Goal: Information Seeking & Learning: Learn about a topic

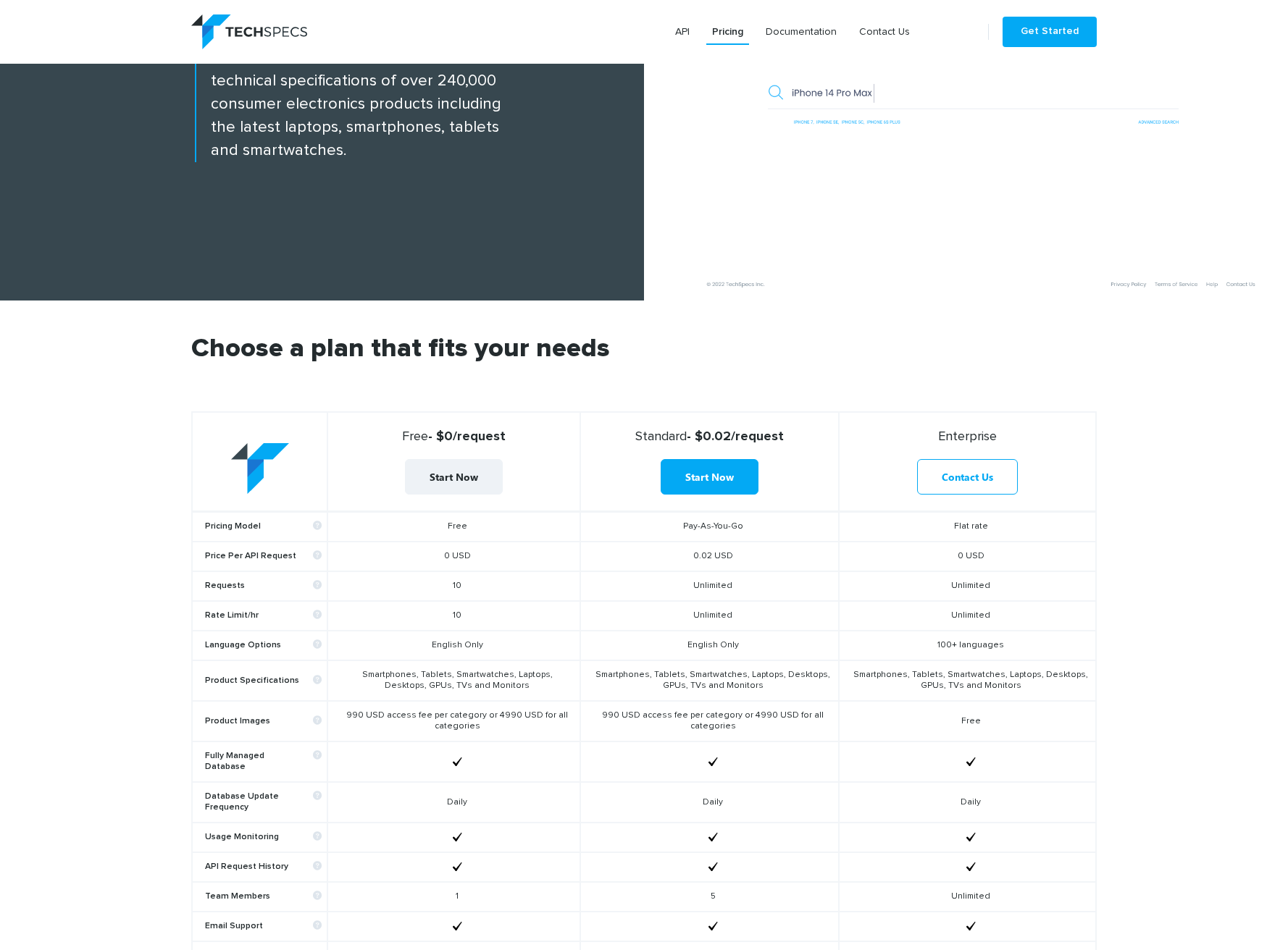
scroll to position [250, 0]
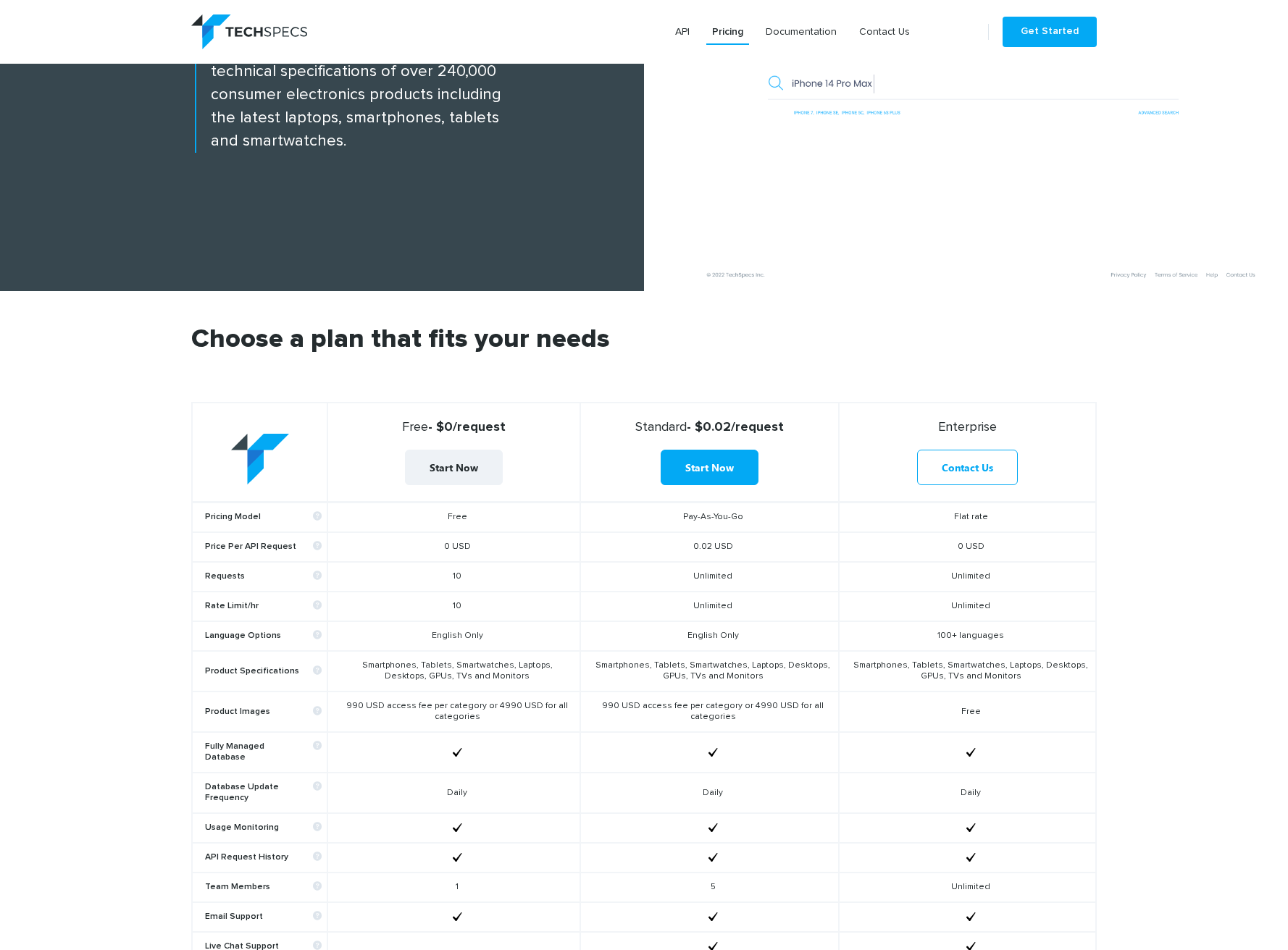
drag, startPoint x: 467, startPoint y: 607, endPoint x: 447, endPoint y: 608, distance: 20.0
click at [447, 608] on td "10" at bounding box center [453, 606] width 252 height 30
click at [113, 465] on section "Choose a plan that fits your needs Free - $0/request Start Now Standard - $0.02…" at bounding box center [644, 704] width 1288 height 826
drag, startPoint x: 437, startPoint y: 431, endPoint x: 488, endPoint y: 431, distance: 51.0
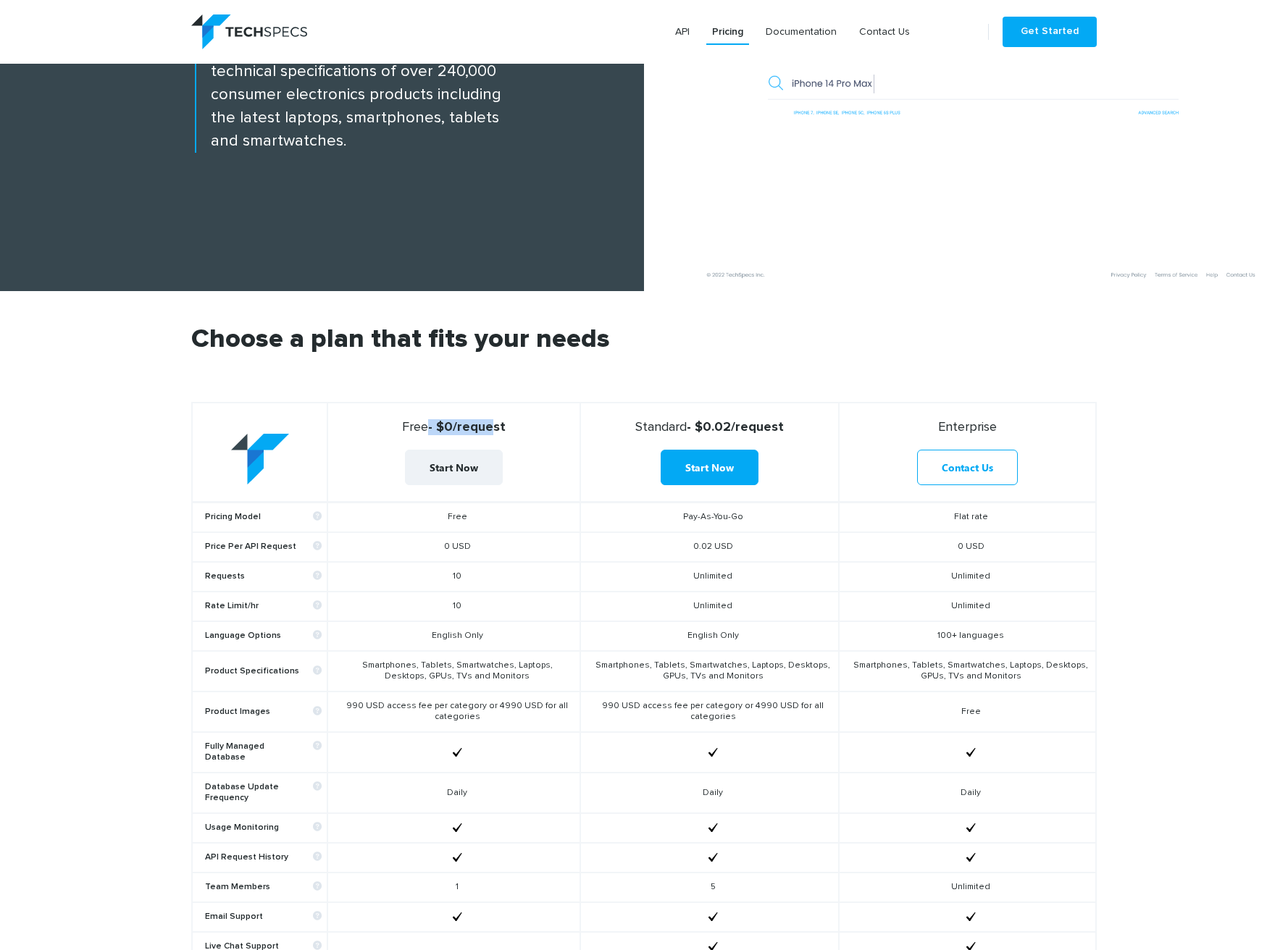
click at [488, 431] on strong "Free - $0/request" at bounding box center [453, 427] width 239 height 16
click at [488, 431] on strong "Free - $0/request" at bounding box center [453, 427] width 239 height 16
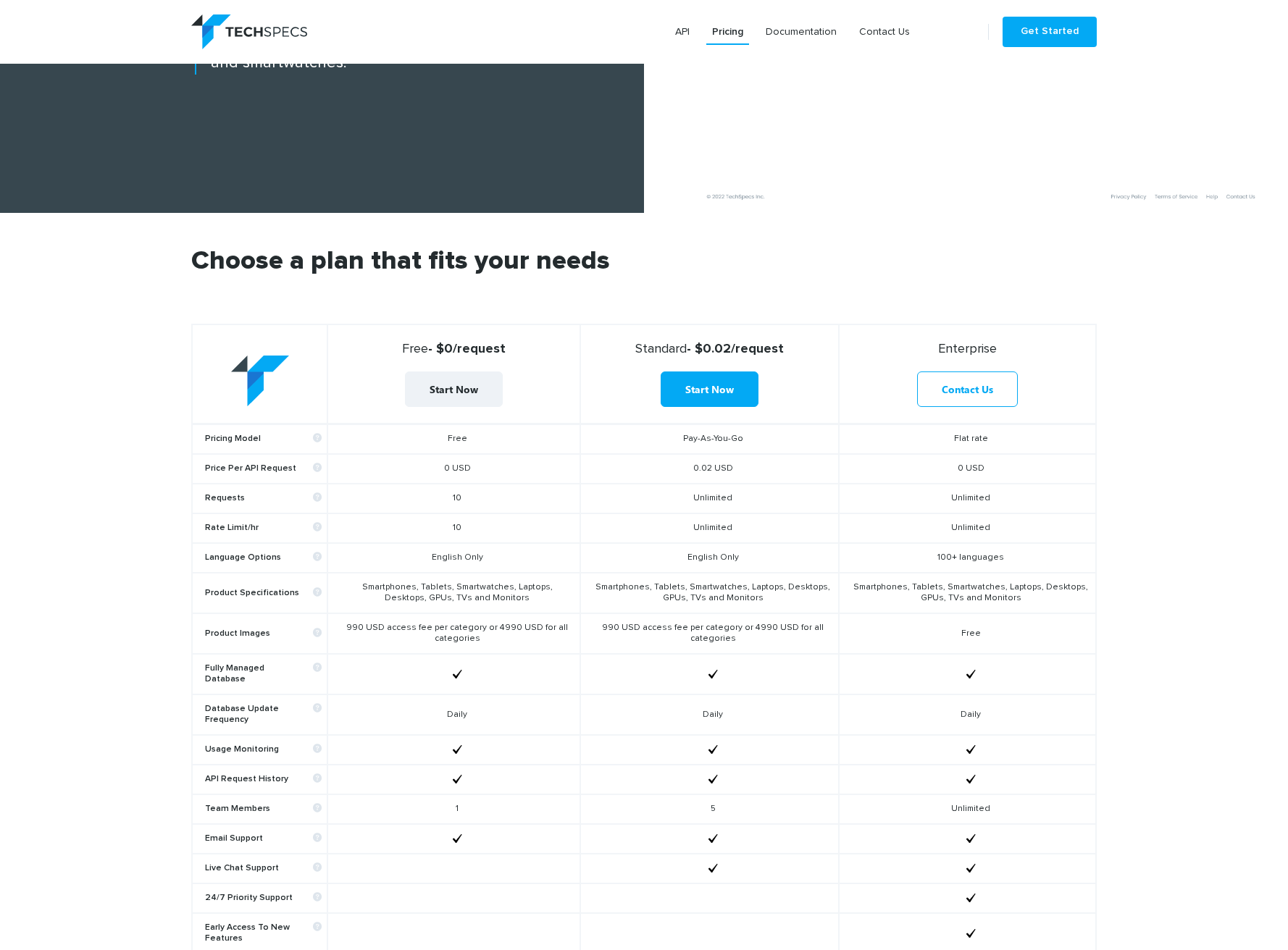
scroll to position [0, 0]
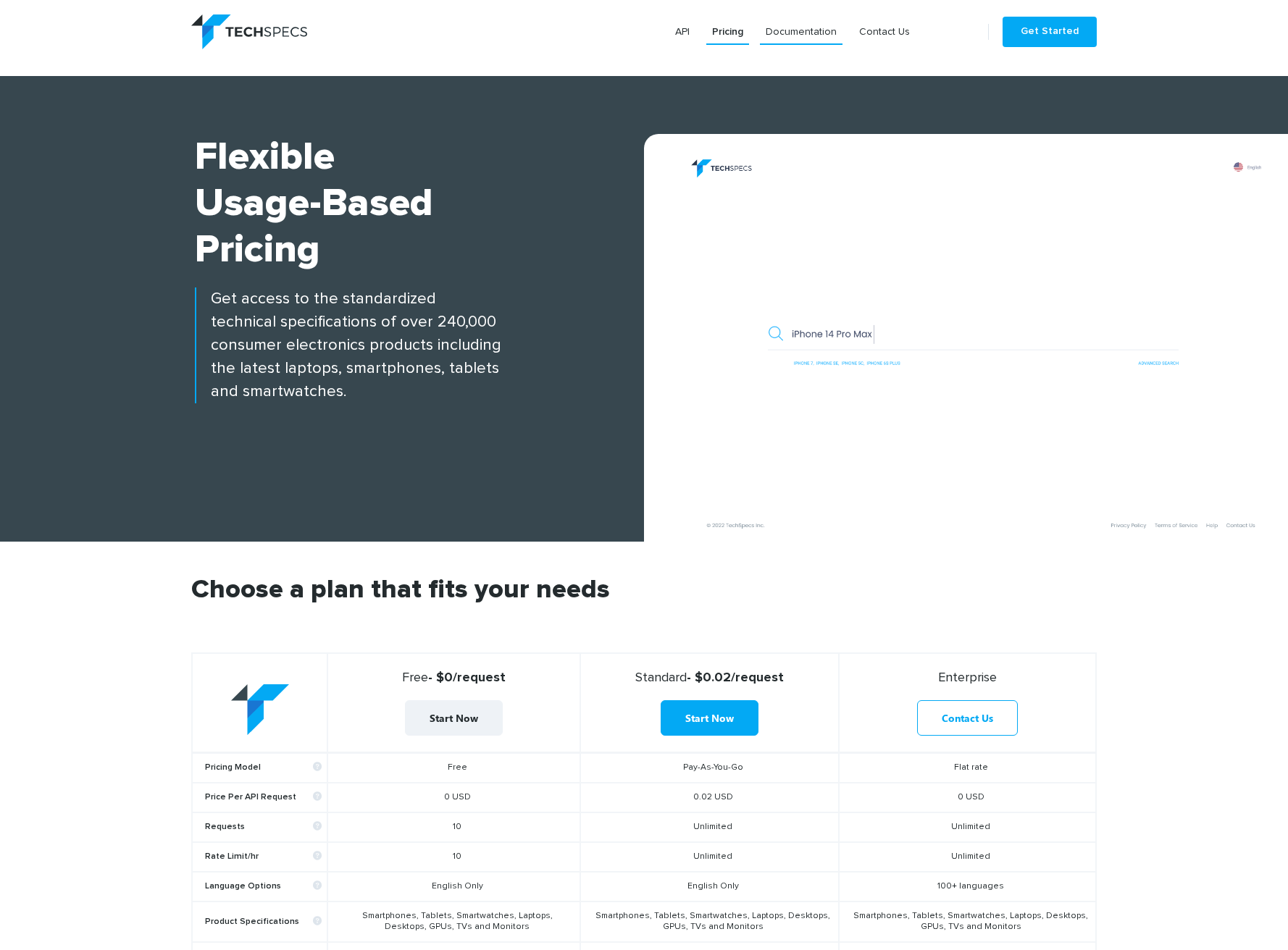
click at [823, 36] on link "Documentation" at bounding box center [801, 32] width 83 height 26
